Goal: Task Accomplishment & Management: Use online tool/utility

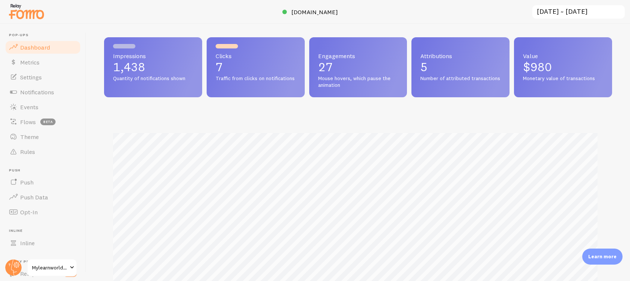
scroll to position [15, 0]
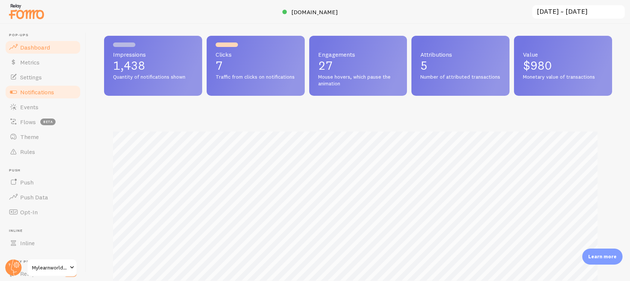
click at [45, 93] on span "Notifications" at bounding box center [37, 91] width 34 height 7
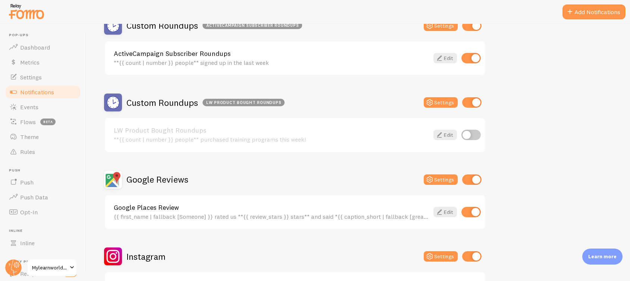
scroll to position [488, 0]
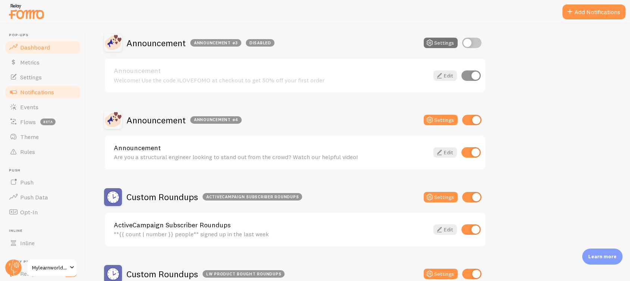
click at [39, 49] on span "Dashboard" at bounding box center [35, 47] width 30 height 7
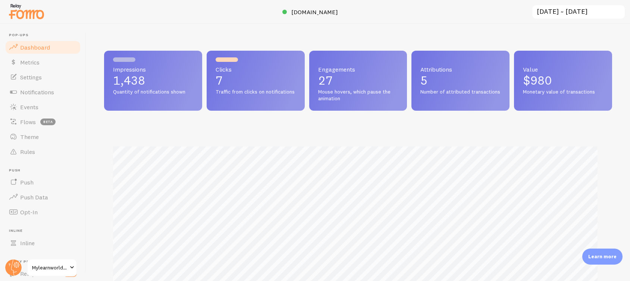
scroll to position [196, 502]
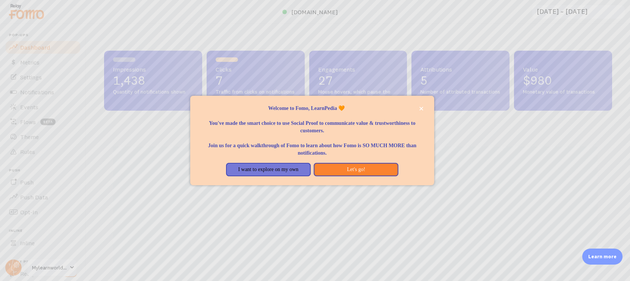
click at [51, 63] on div at bounding box center [315, 140] width 630 height 281
click at [422, 106] on button "close," at bounding box center [421, 109] width 8 height 8
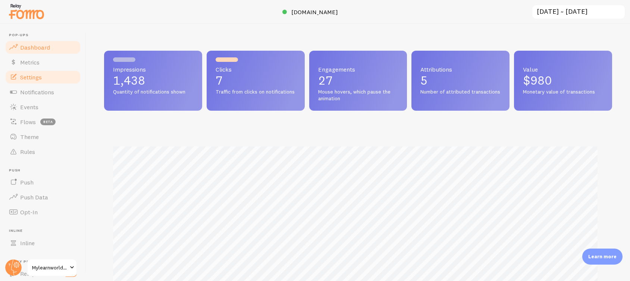
click at [37, 74] on span "Settings" at bounding box center [31, 76] width 22 height 7
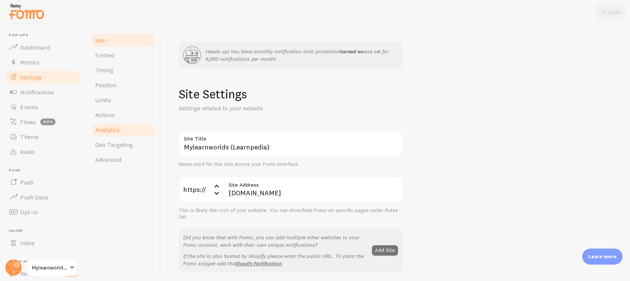
click at [111, 130] on span "Analytics" at bounding box center [107, 129] width 25 height 7
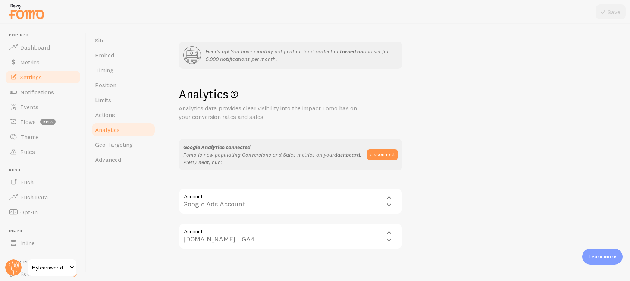
scroll to position [4, 0]
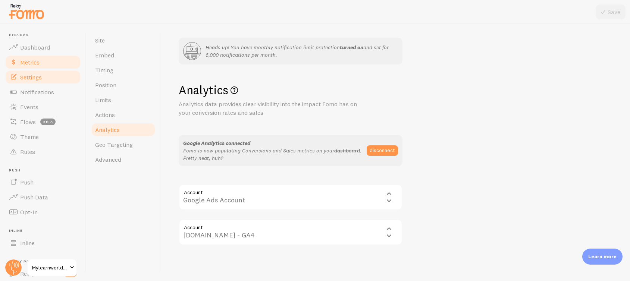
click at [40, 62] on link "Metrics" at bounding box center [42, 62] width 77 height 15
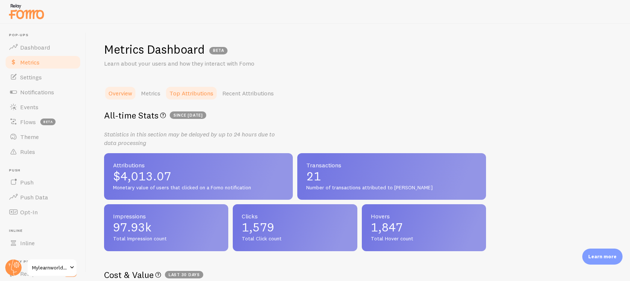
click at [185, 90] on link "Top Attributions" at bounding box center [191, 93] width 53 height 15
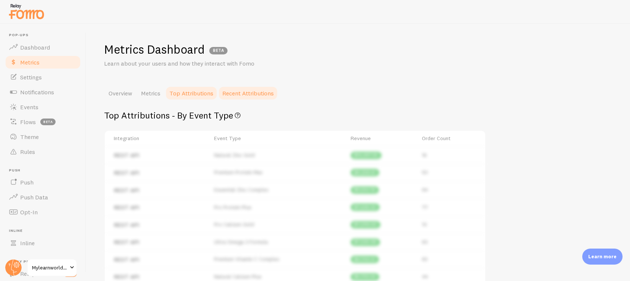
click at [258, 95] on link "Recent Attributions" at bounding box center [248, 93] width 60 height 15
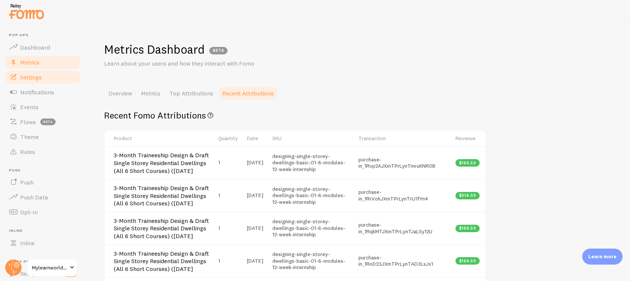
click at [39, 78] on span "Settings" at bounding box center [31, 76] width 22 height 7
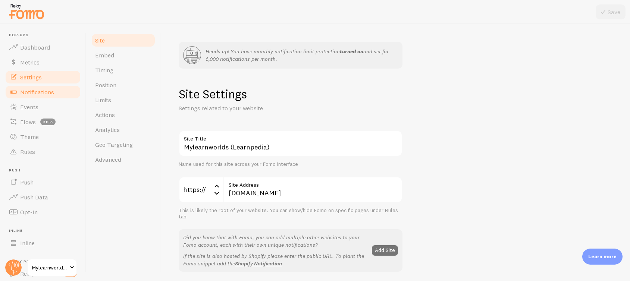
click at [42, 94] on span "Notifications" at bounding box center [37, 91] width 34 height 7
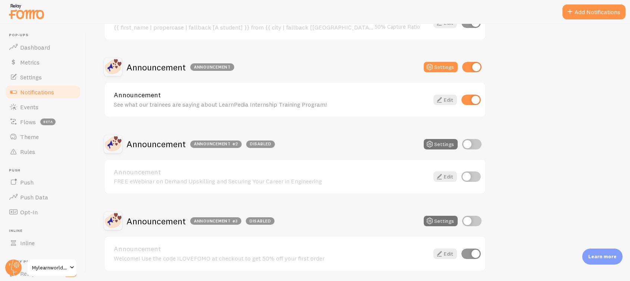
scroll to position [331, 0]
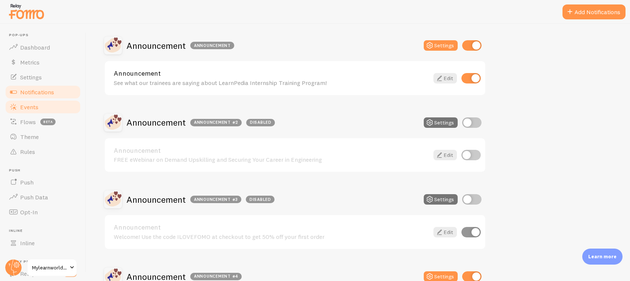
click at [29, 108] on span "Events" at bounding box center [29, 106] width 18 height 7
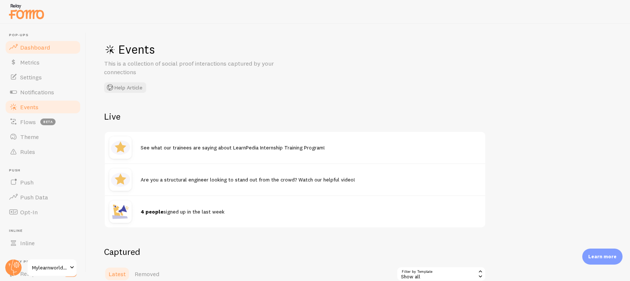
click at [32, 43] on link "Dashboard" at bounding box center [42, 47] width 77 height 15
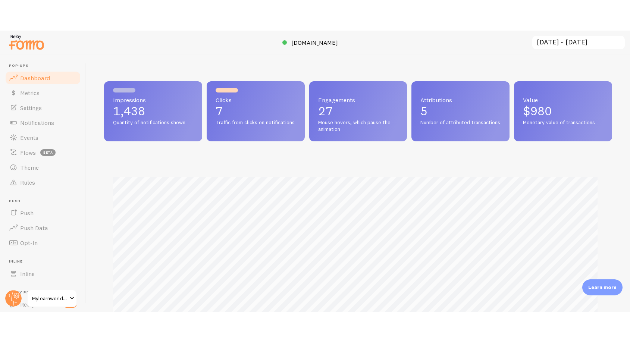
scroll to position [196, 502]
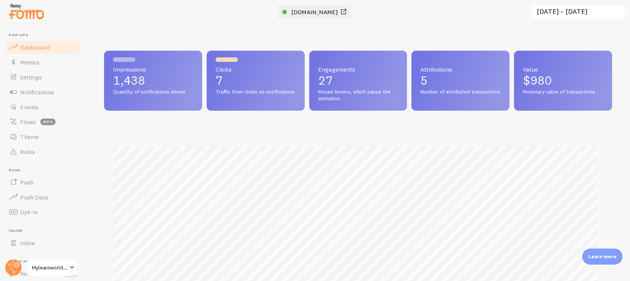
click at [318, 7] on link "learnpedia.mylearnworlds.com" at bounding box center [315, 11] width 66 height 9
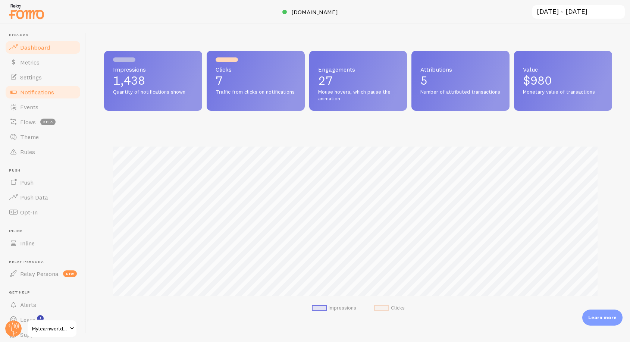
click at [37, 93] on span "Notifications" at bounding box center [37, 91] width 34 height 7
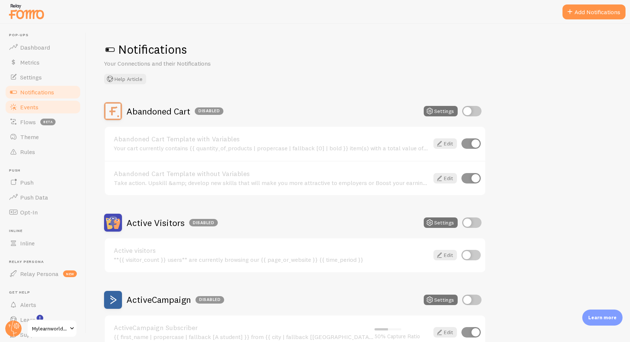
click at [33, 107] on span "Events" at bounding box center [29, 106] width 18 height 7
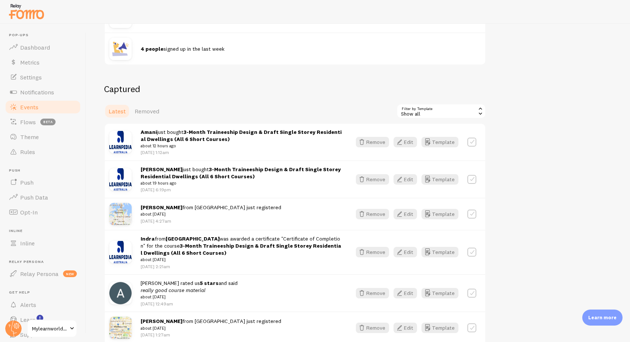
scroll to position [167, 0]
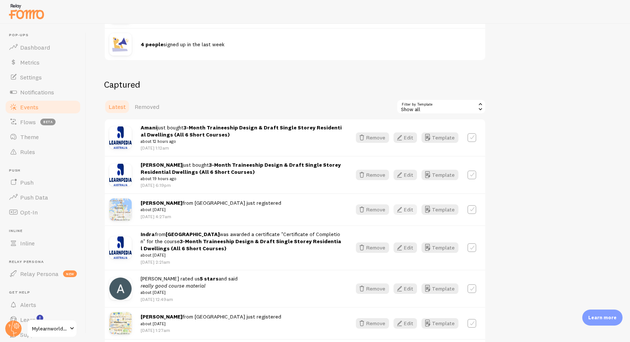
click at [407, 210] on button "Edit" at bounding box center [406, 209] width 24 height 10
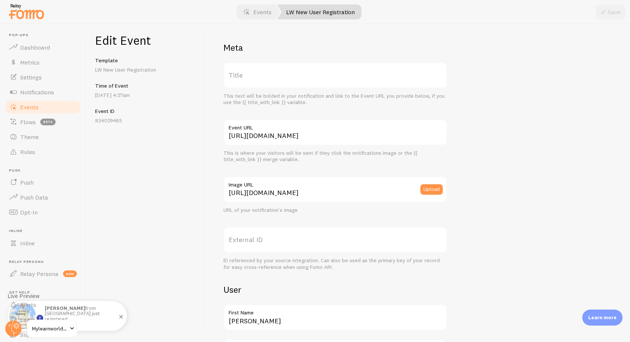
click at [91, 281] on p "Angelou Mae Omega from Sydney just registered about 2 days ago" at bounding box center [82, 316] width 75 height 21
click at [95, 281] on p "Angelou Mae Omega from Sydney just registered about 2 days ago" at bounding box center [82, 316] width 75 height 21
click at [33, 104] on span "Events" at bounding box center [29, 106] width 18 height 7
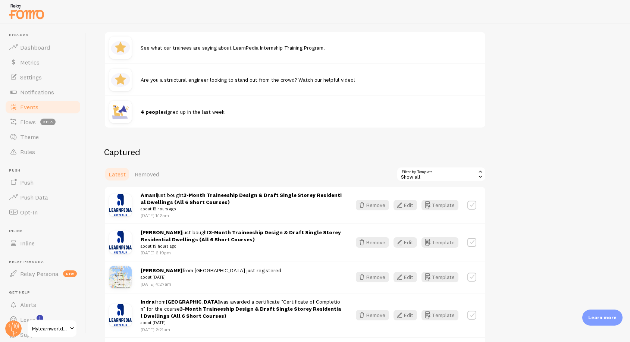
scroll to position [132, 0]
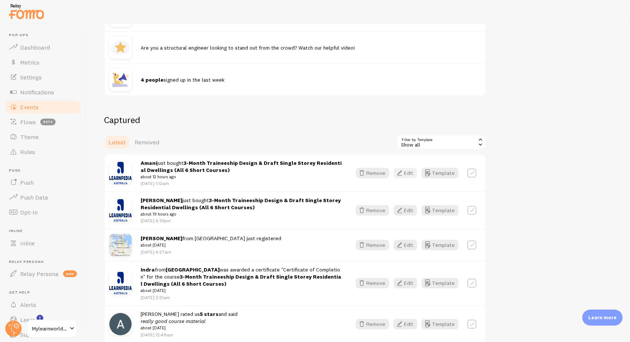
click at [412, 173] on button "Edit" at bounding box center [406, 173] width 24 height 10
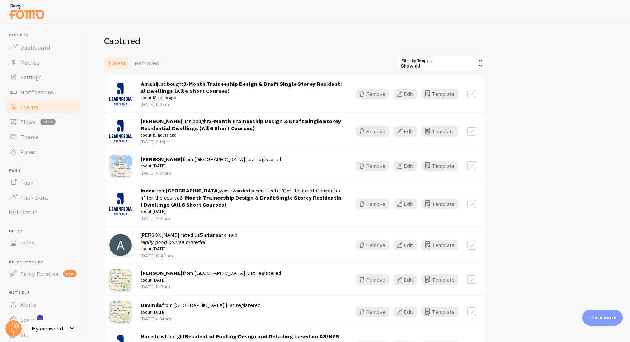
scroll to position [213, 0]
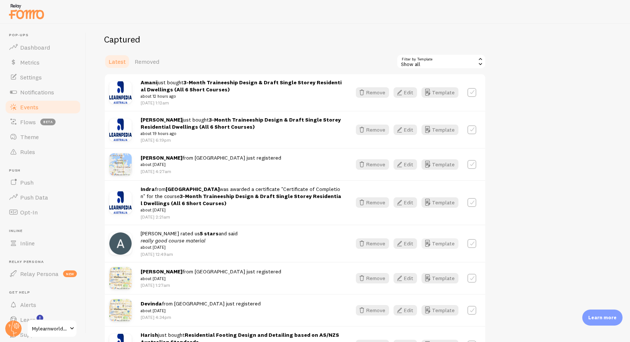
click at [445, 243] on button "Template" at bounding box center [440, 243] width 37 height 10
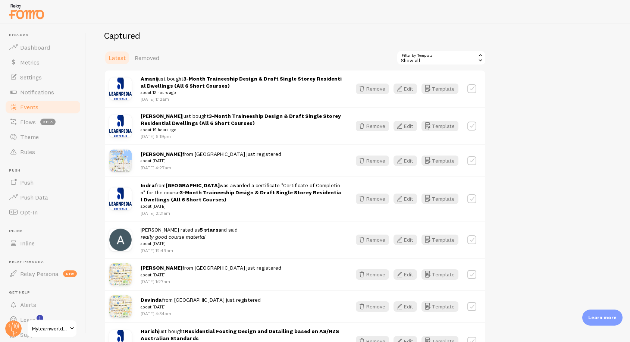
scroll to position [225, 0]
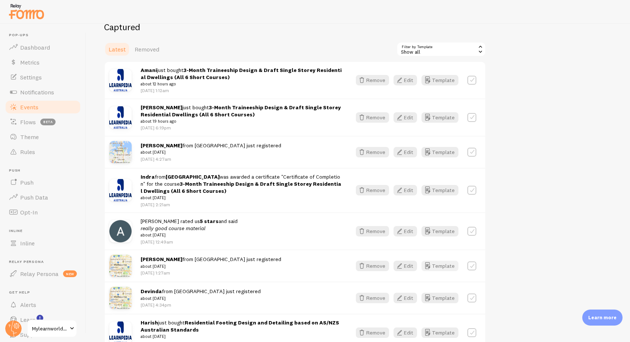
click at [444, 265] on button "Template" at bounding box center [440, 266] width 37 height 10
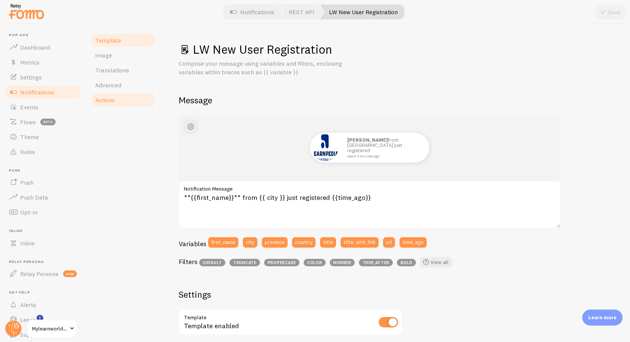
click at [115, 103] on link "Actions" at bounding box center [123, 100] width 65 height 15
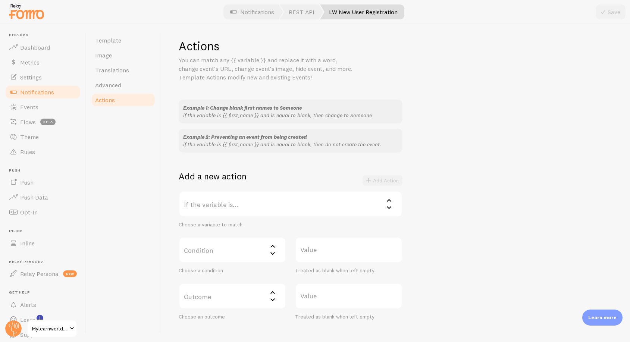
scroll to position [9, 0]
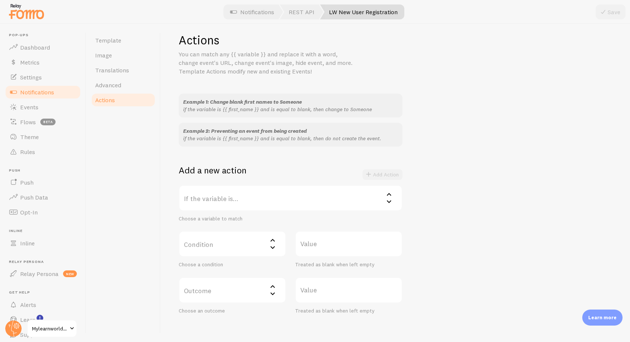
click at [231, 198] on label "If the variable is..." at bounding box center [291, 198] width 224 height 26
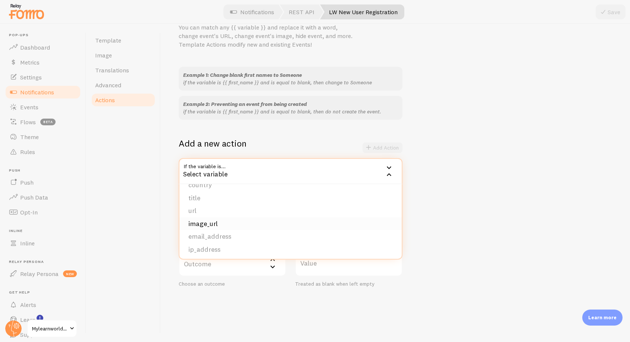
scroll to position [50, 0]
click at [244, 210] on li "url" at bounding box center [290, 209] width 222 height 13
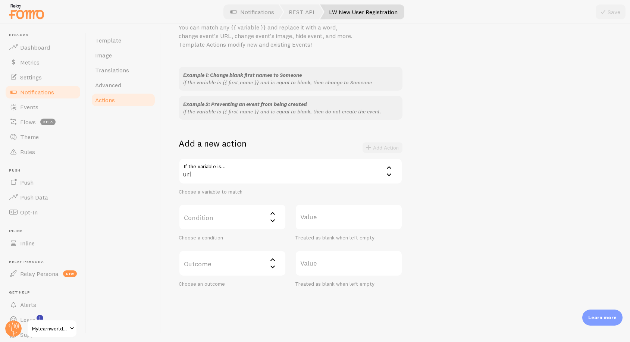
click at [225, 212] on label "Condition" at bounding box center [232, 217] width 107 height 26
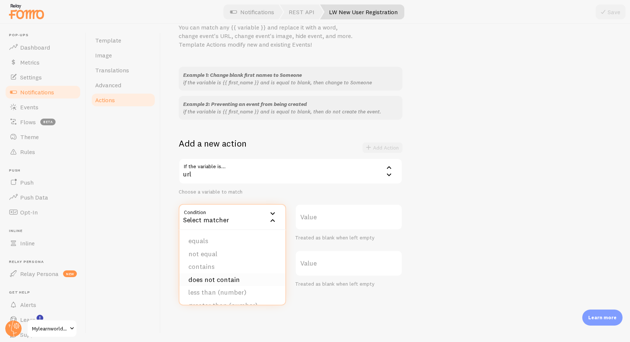
click at [239, 277] on li "does not contain" at bounding box center [232, 279] width 106 height 13
click at [227, 219] on div "does not contain" at bounding box center [232, 217] width 107 height 26
click at [234, 255] on li "not equal" at bounding box center [232, 254] width 106 height 13
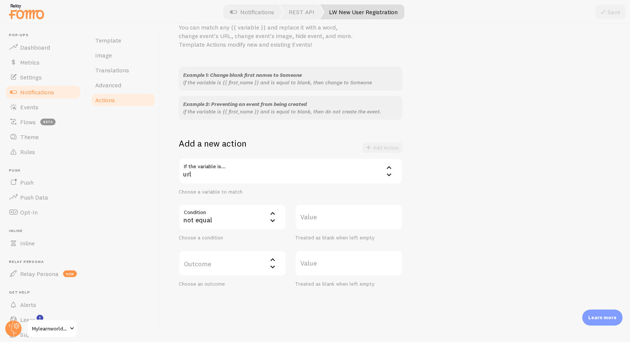
click at [316, 215] on label "Value" at bounding box center [348, 217] width 107 height 26
click at [316, 215] on input "Value" at bounding box center [348, 217] width 107 height 26
paste input "https://www.learnpedia.com.au/training-and-courses"
type input "https://www.learnpedia.com.au/training-and-courses"
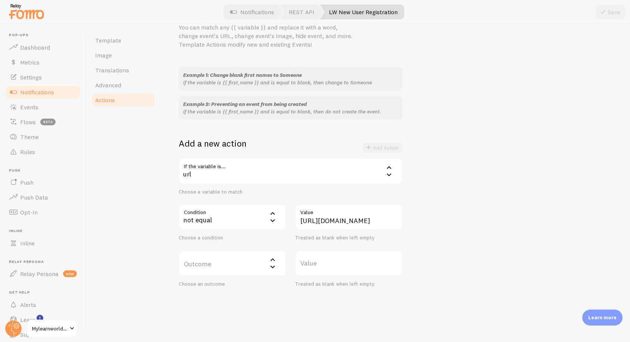
click at [214, 260] on label "Outcome" at bounding box center [232, 263] width 107 height 26
click at [216, 281] on li "change to" at bounding box center [232, 300] width 106 height 13
click at [340, 261] on label "Value" at bounding box center [348, 263] width 107 height 26
click at [340, 261] on input "Value" at bounding box center [348, 263] width 107 height 26
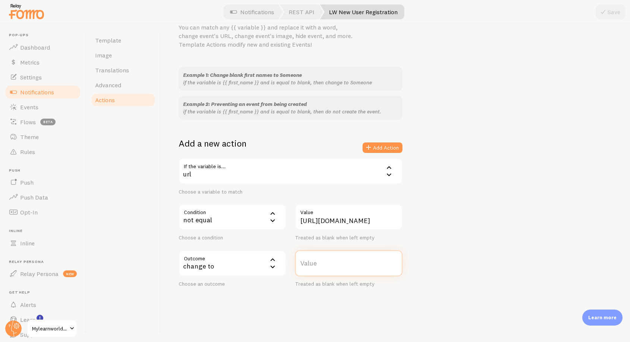
paste input "https://www.learnpedia.com.au/training-and-courses"
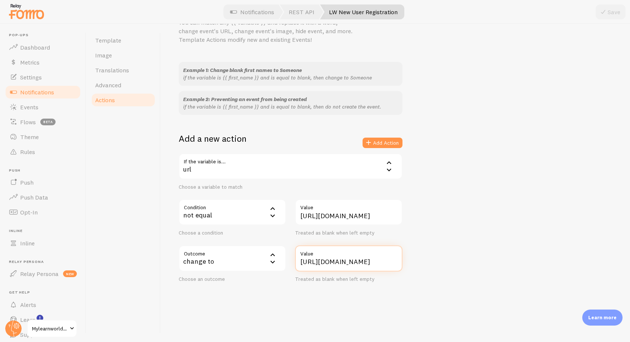
scroll to position [46, 0]
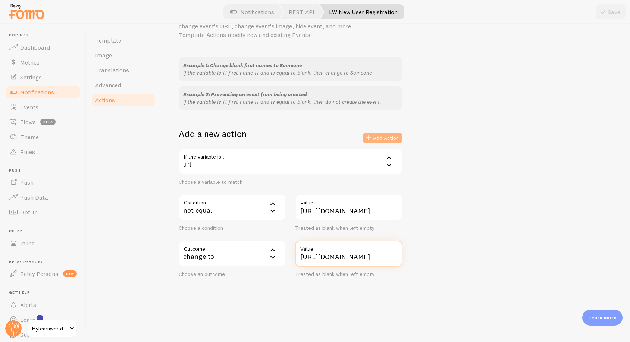
type input "https://www.learnpedia.com.au/training-and-courses"
click at [380, 141] on button "Add Action" at bounding box center [383, 138] width 40 height 10
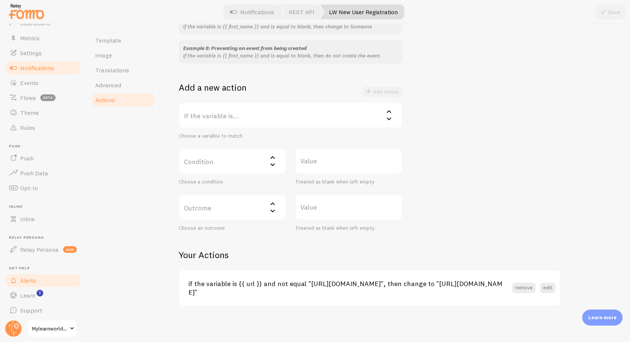
scroll to position [27, 0]
click at [41, 281] on rect "<p>Watch New Feature Tutorials!</p>" at bounding box center [40, 292] width 6 height 6
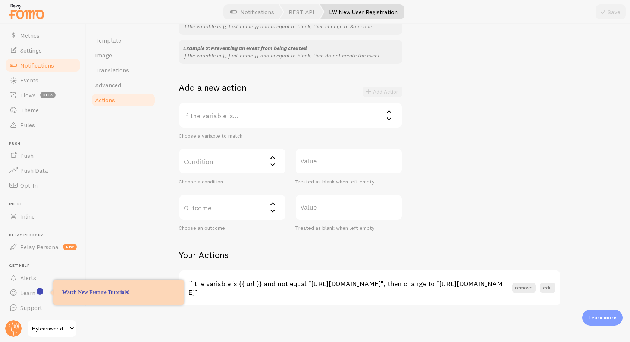
click at [133, 182] on div "Template Image Translations Advanced Actions" at bounding box center [123, 183] width 75 height 318
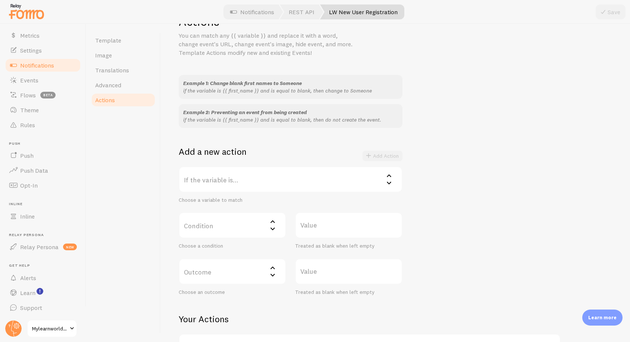
scroll to position [0, 0]
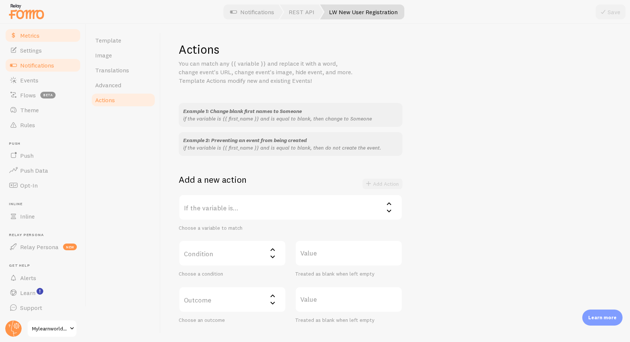
click at [44, 37] on link "Metrics" at bounding box center [42, 35] width 77 height 15
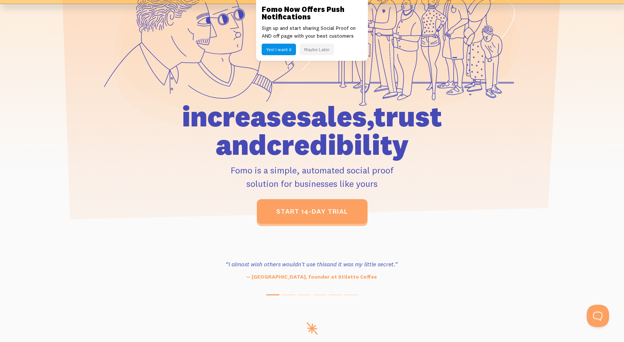
scroll to position [127, 0]
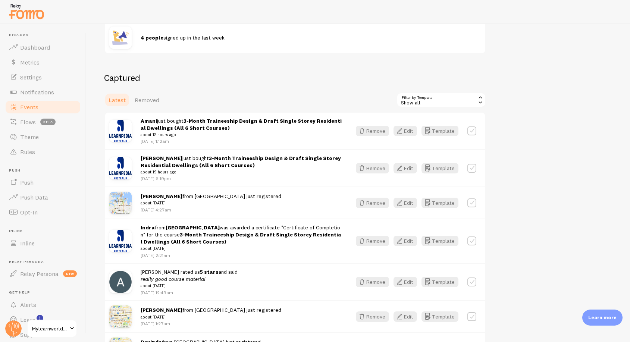
scroll to position [234, 0]
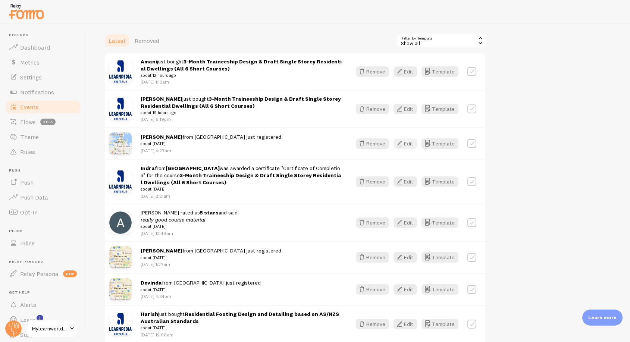
click at [404, 142] on icon "button" at bounding box center [399, 143] width 9 height 9
